Goal: Transaction & Acquisition: Purchase product/service

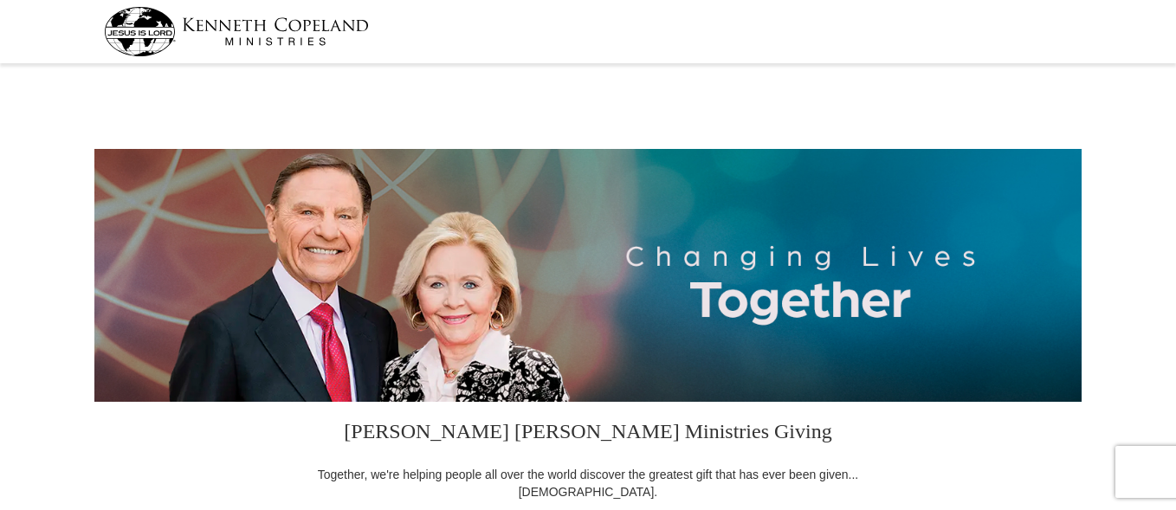
select select "NC"
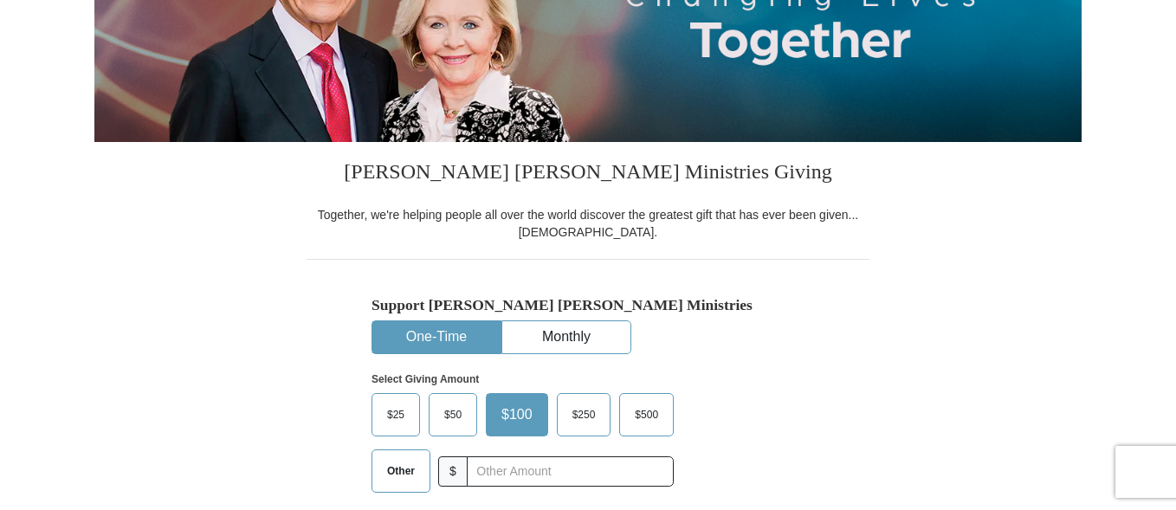
scroll to position [433, 0]
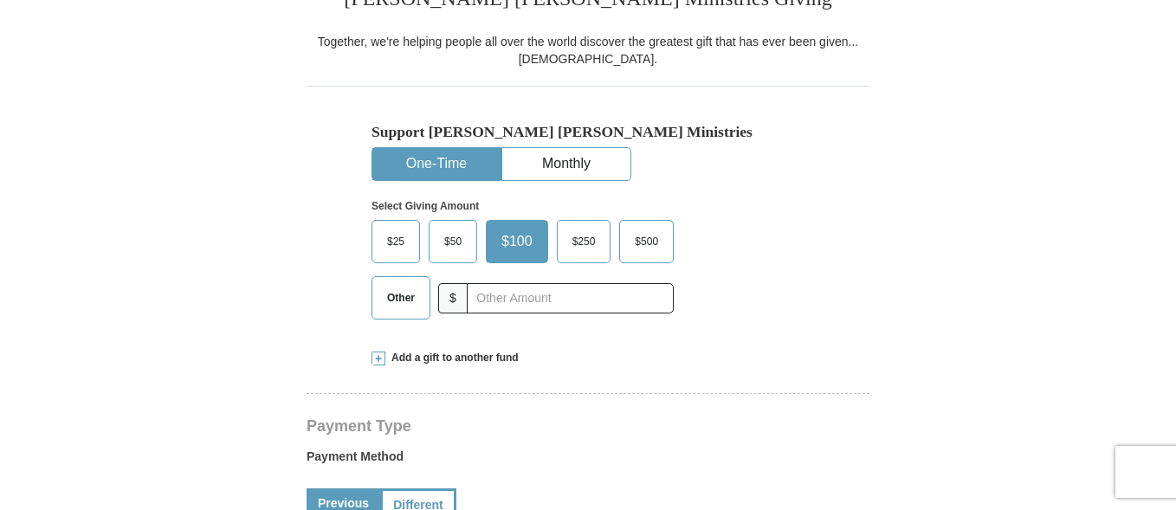
click at [450, 241] on span "$50" at bounding box center [453, 242] width 35 height 26
click at [0, 0] on input "$50" at bounding box center [0, 0] width 0 height 0
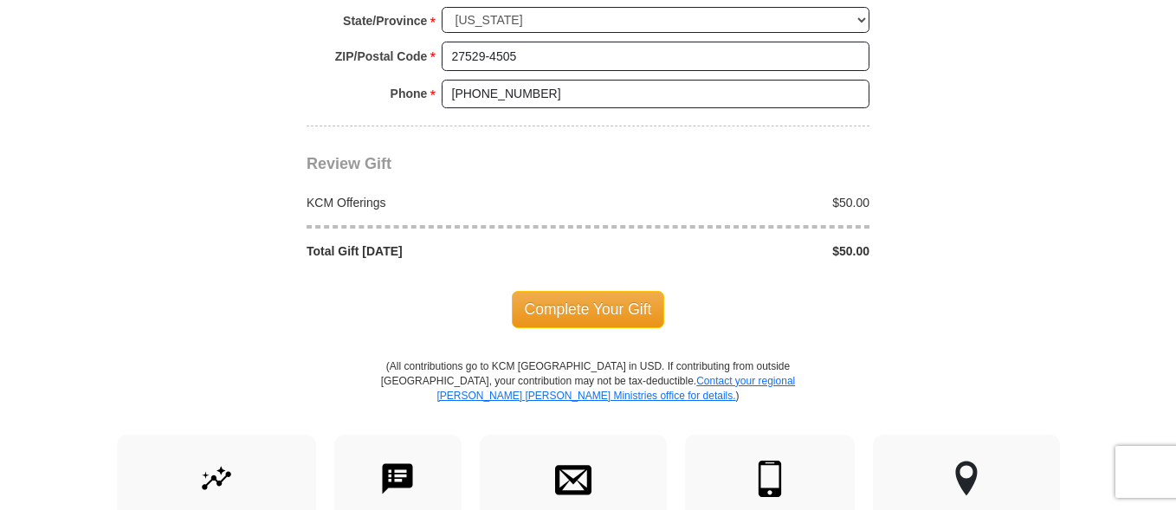
scroll to position [1646, 0]
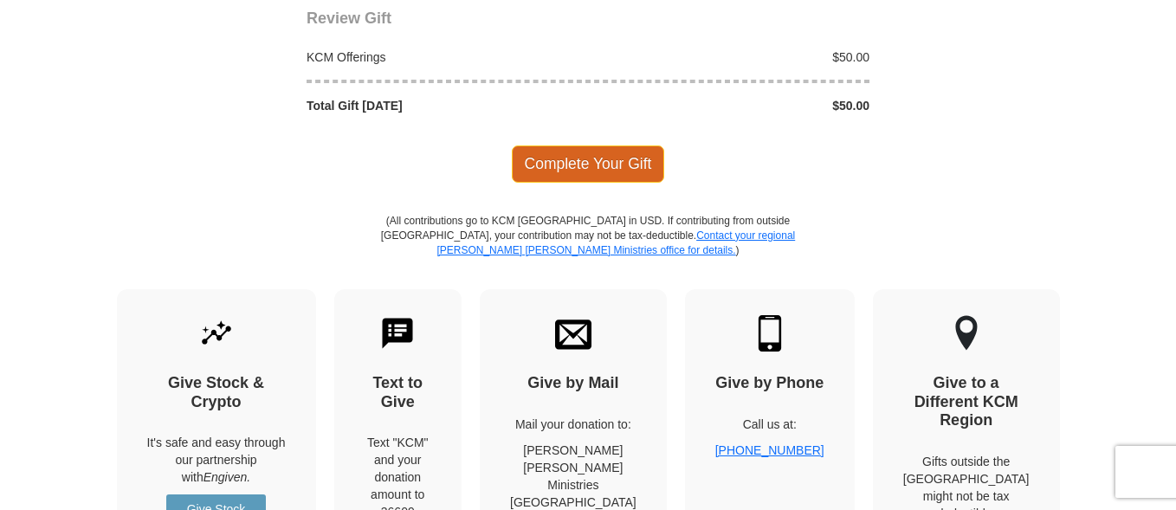
click at [579, 165] on span "Complete Your Gift" at bounding box center [588, 164] width 153 height 36
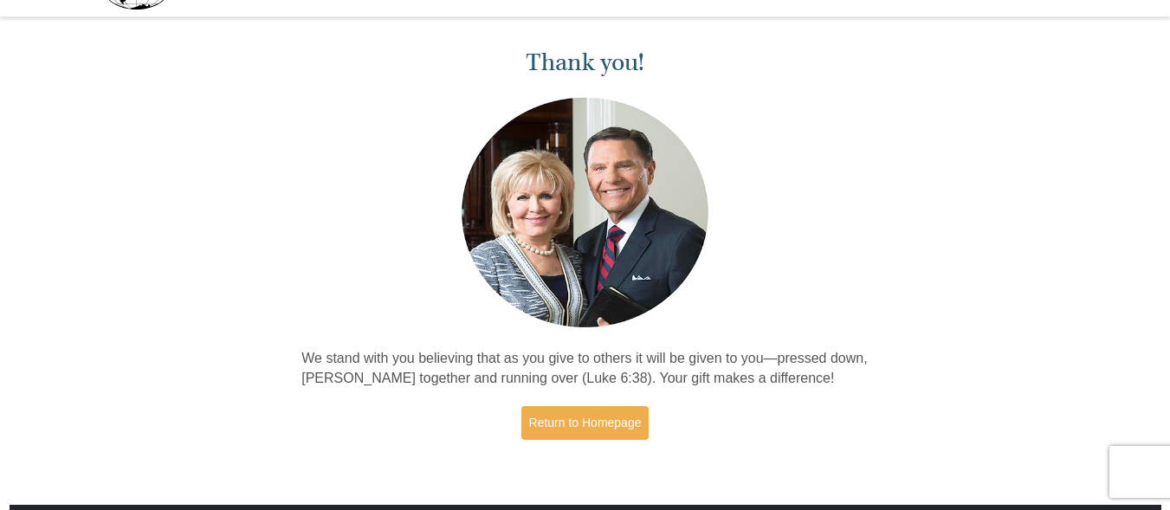
scroll to position [87, 0]
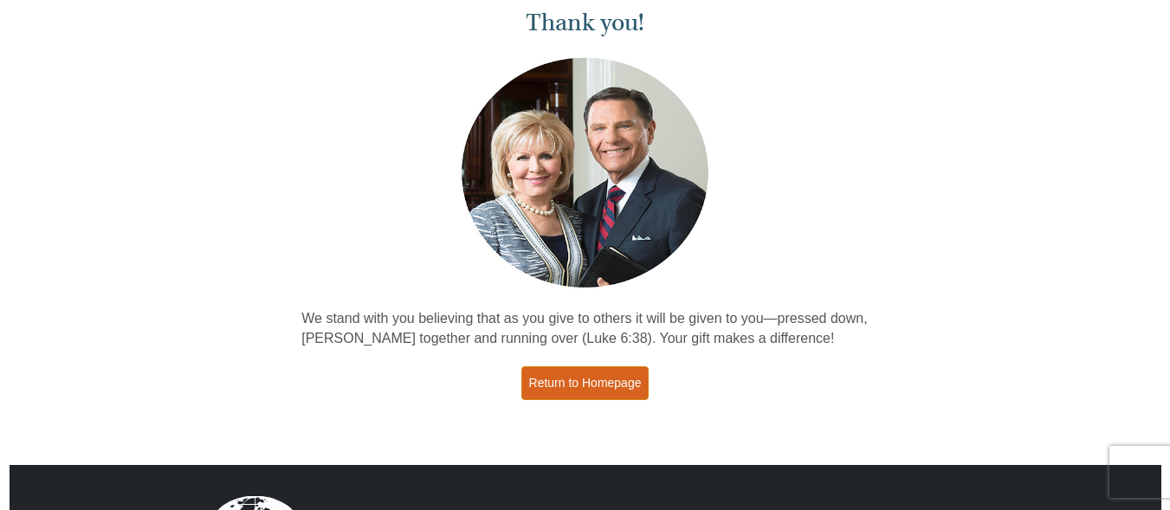
click at [598, 383] on link "Return to Homepage" at bounding box center [585, 383] width 128 height 34
